Goal: Find specific page/section: Find specific page/section

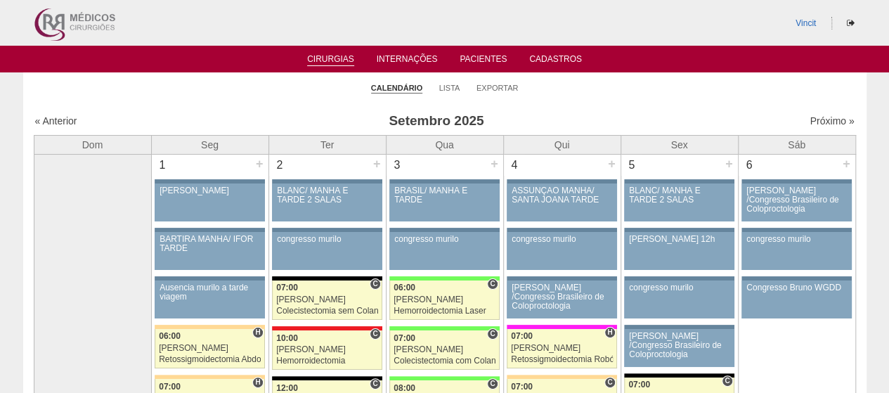
click at [56, 129] on div "« Anterior Setembro 2025 Próximo »" at bounding box center [445, 123] width 822 height 22
click at [58, 119] on link "« Anterior" at bounding box center [56, 120] width 42 height 11
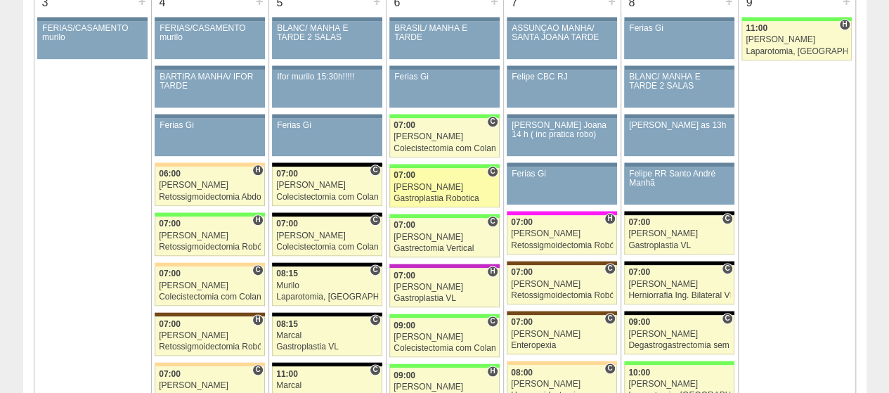
scroll to position [632, 0]
